Goal: Complete application form

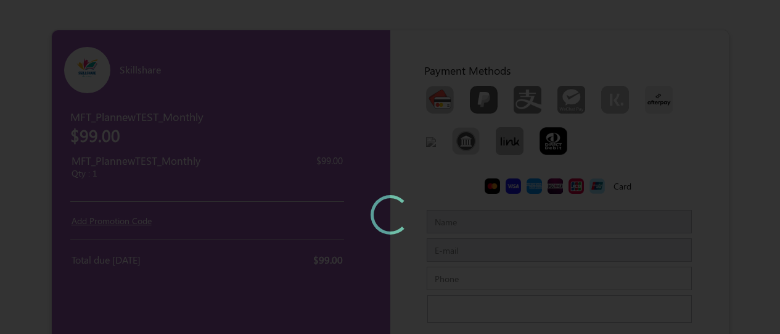
type input "MFTTestCustomerSep"
type input "[EMAIL_ADDRESS][DOMAIN_NAME]"
type input "7373968085"
type input "[PERSON_NAME][GEOGRAPHIC_DATA]"
type input "600073600100"
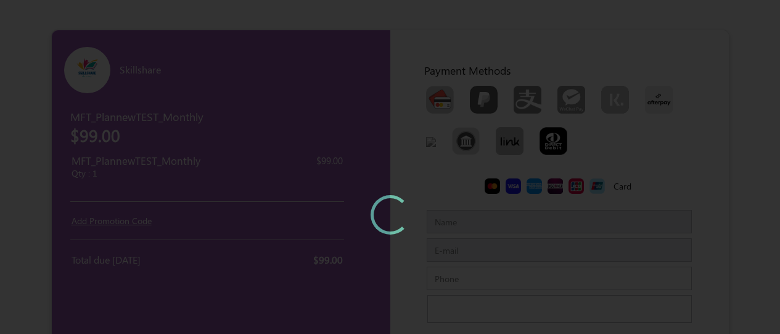
type input "Chennaichennai"
type input "IndiaIndia"
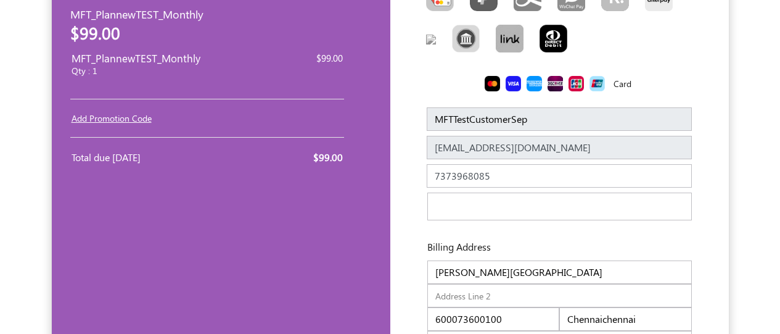
scroll to position [63, 0]
